Goal: Task Accomplishment & Management: Use online tool/utility

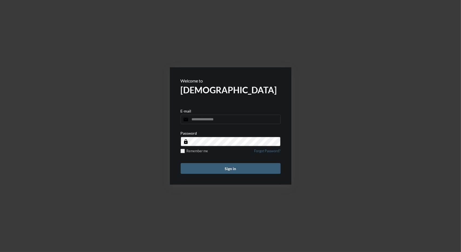
type input "**********"
click at [233, 177] on form "**********" at bounding box center [231, 125] width 122 height 117
click at [233, 176] on form "**********" at bounding box center [231, 125] width 122 height 117
click at [231, 170] on button "Sign in" at bounding box center [231, 168] width 100 height 11
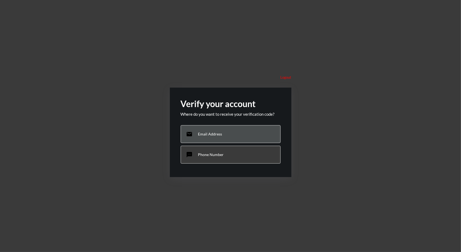
click at [221, 136] on div "email Email Address" at bounding box center [231, 134] width 100 height 18
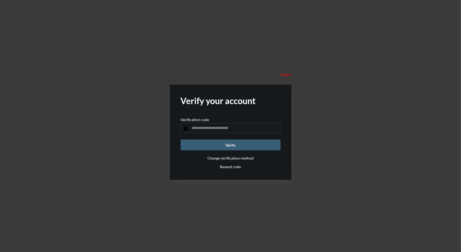
click at [238, 129] on input "text" at bounding box center [231, 127] width 100 height 9
type input "******"
click at [181, 139] on button "Verify" at bounding box center [231, 144] width 100 height 11
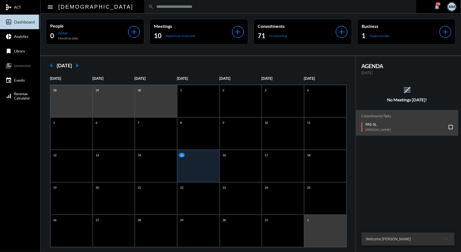
click at [156, 6] on input "text" at bounding box center [283, 6] width 258 height 5
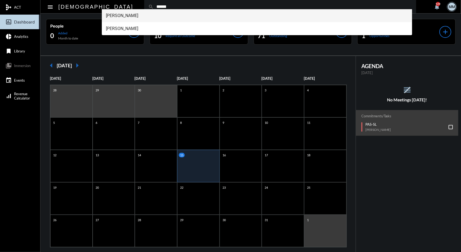
type input "******"
click at [129, 17] on span "[PERSON_NAME]" at bounding box center [257, 15] width 302 height 13
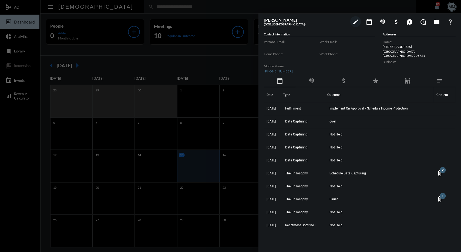
click at [306, 78] on div "handshake" at bounding box center [312, 81] width 32 height 12
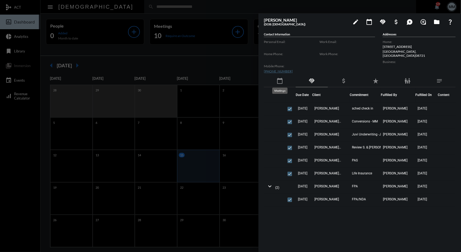
click at [278, 81] on mat-icon "calendar_today" at bounding box center [280, 81] width 6 height 6
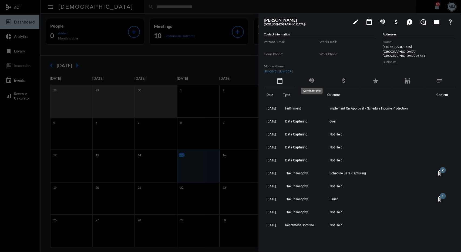
click at [309, 80] on mat-icon "handshake" at bounding box center [311, 81] width 6 height 6
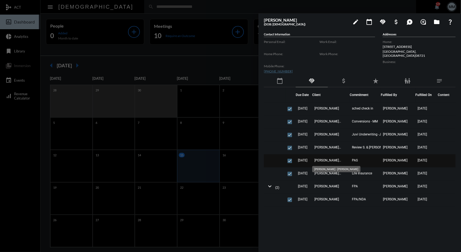
click at [333, 161] on span "[PERSON_NAME] - [PERSON_NAME]" at bounding box center [328, 160] width 27 height 4
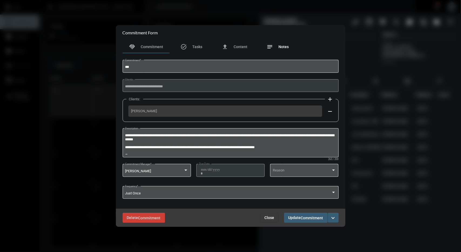
click at [281, 47] on span "Notes" at bounding box center [284, 47] width 10 height 4
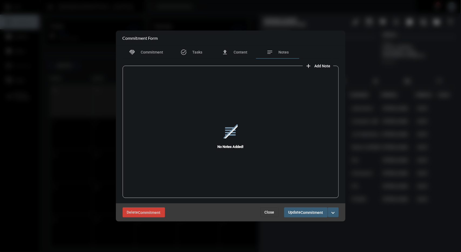
click at [274, 212] on span "Close" at bounding box center [270, 212] width 10 height 4
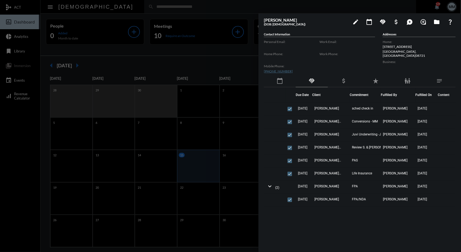
click at [203, 69] on div at bounding box center [230, 126] width 461 height 252
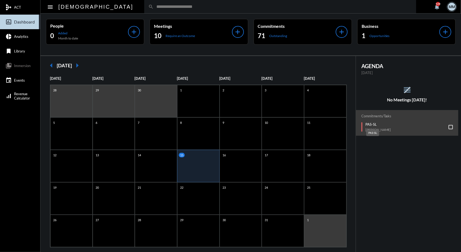
click at [373, 127] on mat-tooltip-component "PAS-SL" at bounding box center [372, 133] width 21 height 14
click at [371, 121] on div "Commitments/Tasks PAS-[PERSON_NAME] Ababu" at bounding box center [407, 123] width 102 height 26
click at [373, 123] on p "PAS-SL" at bounding box center [378, 124] width 26 height 4
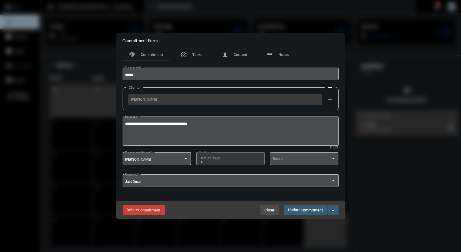
click at [266, 207] on button "Close" at bounding box center [269, 210] width 18 height 10
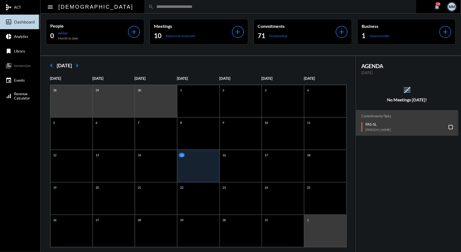
click at [154, 8] on input "text" at bounding box center [283, 6] width 258 height 5
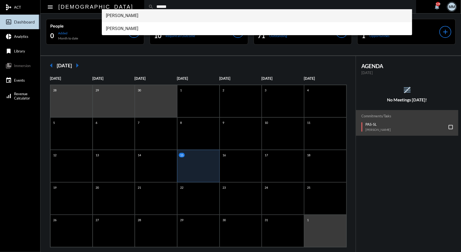
type input "******"
click at [110, 15] on span "[PERSON_NAME]" at bounding box center [257, 15] width 302 height 13
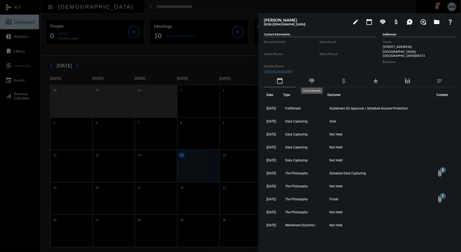
click at [309, 83] on mat-icon "handshake" at bounding box center [311, 81] width 6 height 6
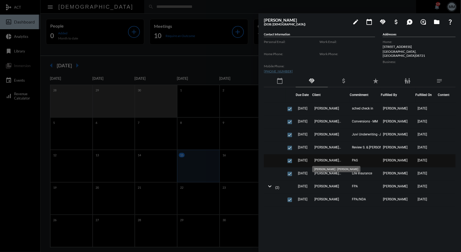
click at [330, 161] on span "[PERSON_NAME] - [PERSON_NAME]" at bounding box center [328, 160] width 27 height 4
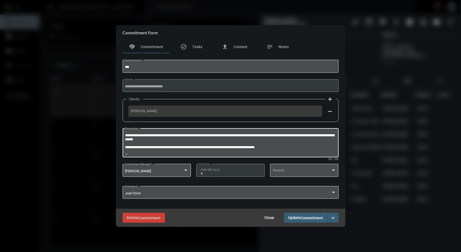
scroll to position [3, 0]
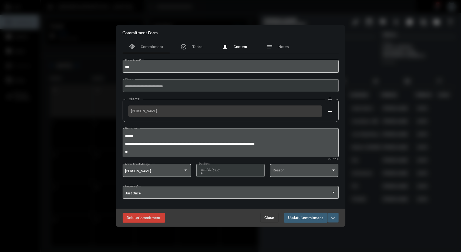
click at [235, 47] on span "Content" at bounding box center [241, 47] width 14 height 4
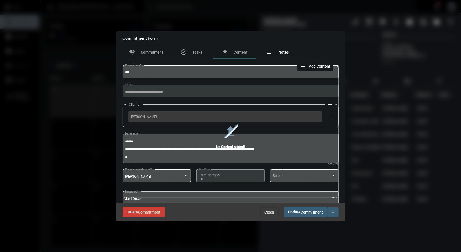
click at [274, 53] on div "notes Notes" at bounding box center [278, 52] width 22 height 6
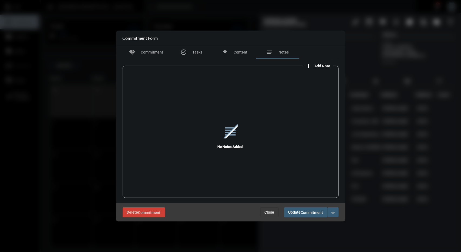
click at [271, 213] on span "Close" at bounding box center [270, 212] width 10 height 4
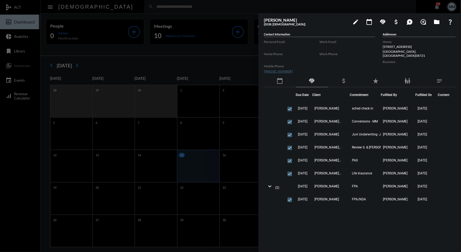
click at [202, 65] on div at bounding box center [230, 126] width 461 height 252
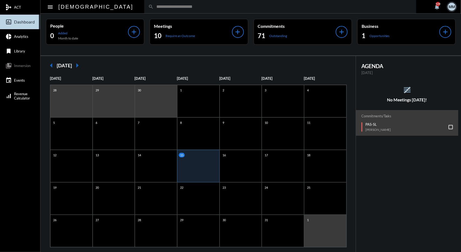
click at [184, 61] on div "arrow_left [DATE] arrow_right" at bounding box center [198, 65] width 304 height 11
